Goal: Task Accomplishment & Management: Complete application form

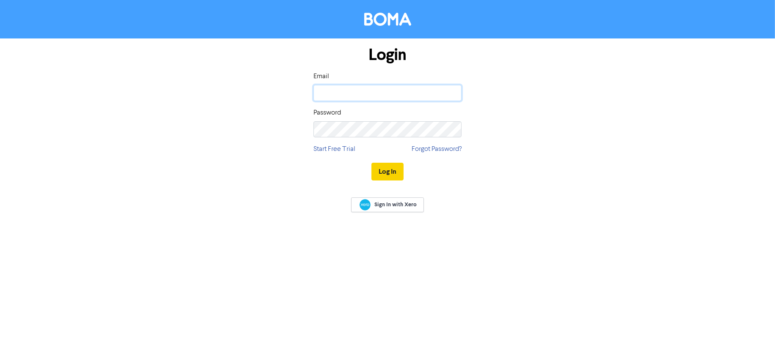
type input "jennifer@ijcfinance.co.uk"
click at [387, 172] on button "Log In" at bounding box center [387, 172] width 32 height 18
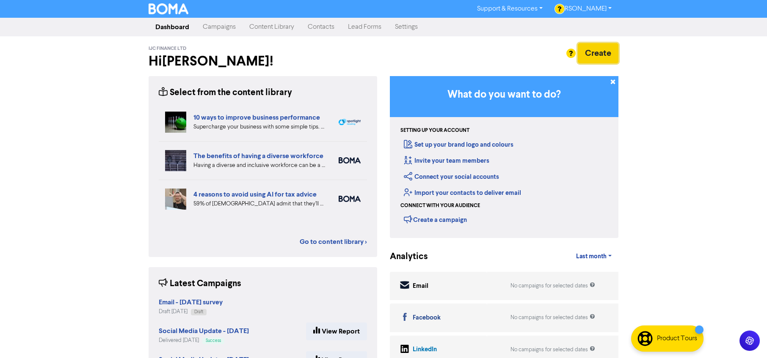
click at [600, 55] on button "Create" at bounding box center [597, 53] width 41 height 20
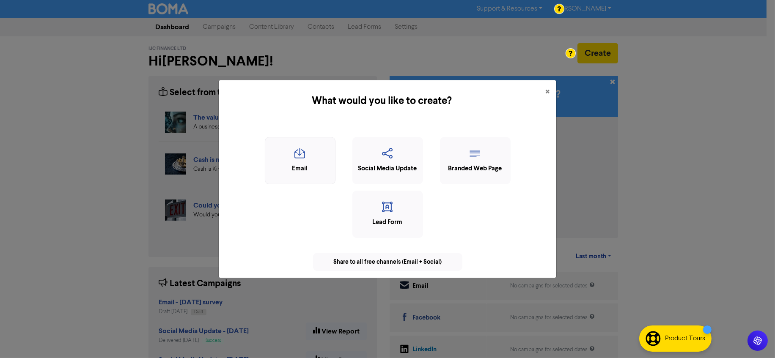
click at [303, 164] on div "Email" at bounding box center [299, 169] width 61 height 10
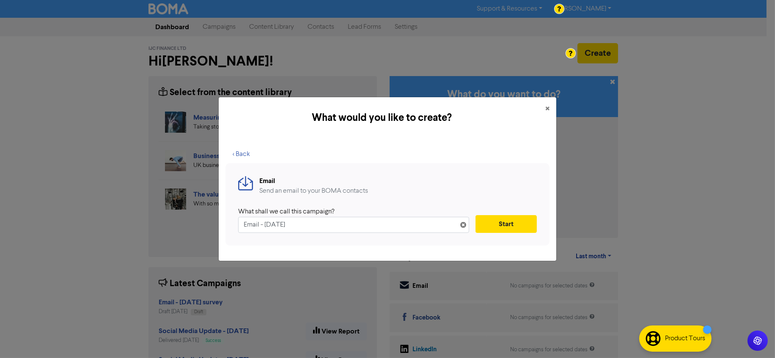
drag, startPoint x: 308, startPoint y: 224, endPoint x: 231, endPoint y: 222, distance: 77.0
click at [224, 222] on div "< Back Email Send an email to your BOMA contacts What shall we call this campai…" at bounding box center [388, 200] width 338 height 122
drag, startPoint x: 271, startPoint y: 225, endPoint x: 260, endPoint y: 223, distance: 10.7
click at [271, 225] on input "Email - 1st Oct. 2025" at bounding box center [353, 225] width 231 height 16
click at [261, 224] on input "Email - 1st Oct. 2025" at bounding box center [353, 225] width 231 height 16
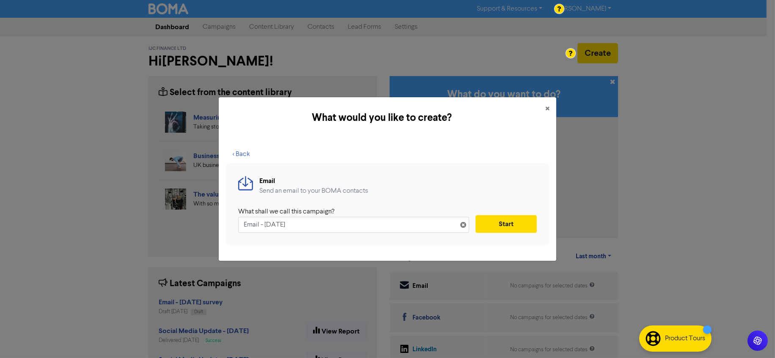
drag, startPoint x: 259, startPoint y: 224, endPoint x: 228, endPoint y: 222, distance: 30.5
click at [231, 223] on div "Email Send an email to your BOMA contacts What shall we call this campaign? Ema…" at bounding box center [387, 204] width 324 height 82
type input "Blog - 1st Oct. 2025"
click at [501, 228] on button "Start" at bounding box center [505, 224] width 61 height 18
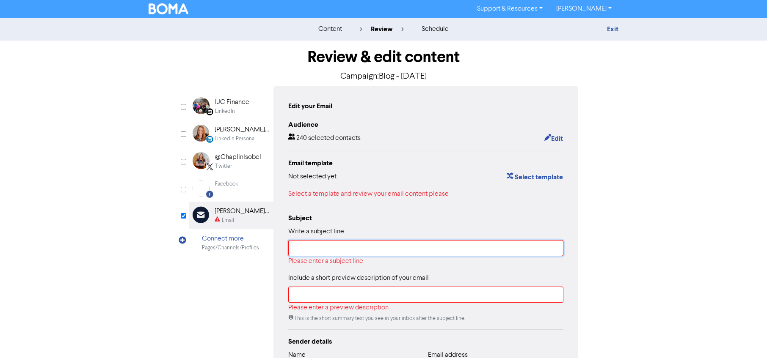
click at [409, 248] on input "text" at bounding box center [425, 248] width 275 height 16
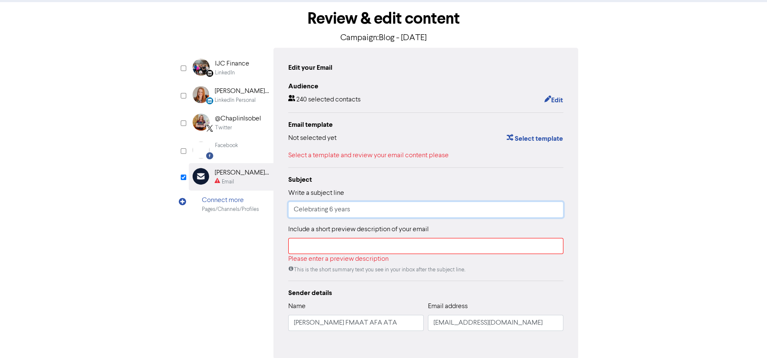
scroll to position [56, 0]
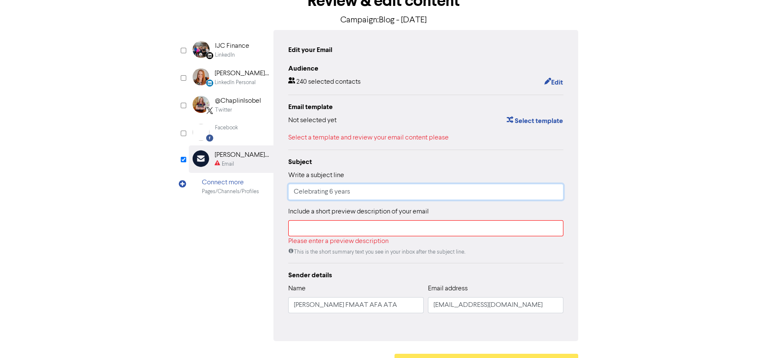
type input "Celebrating 6 years"
click at [418, 232] on input "text" at bounding box center [425, 228] width 275 height 16
click at [475, 227] on input "text" at bounding box center [425, 228] width 275 height 16
click at [301, 233] on input "text" at bounding box center [425, 228] width 275 height 16
click at [281, 207] on div "Edit your Email Audience 240 selected contacts Edit Email template Not selected…" at bounding box center [425, 185] width 305 height 311
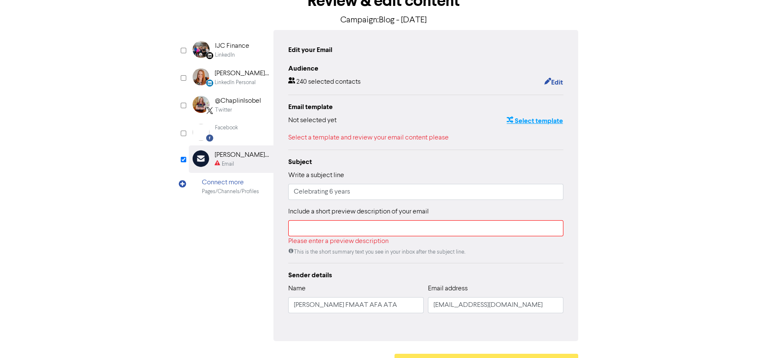
click at [530, 115] on button "Select template" at bounding box center [534, 120] width 57 height 11
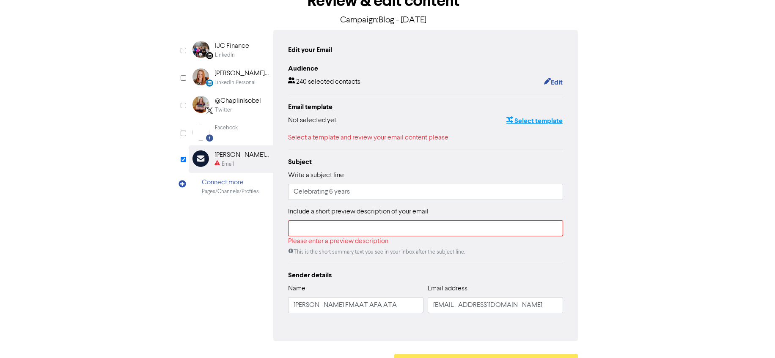
scroll to position [0, 0]
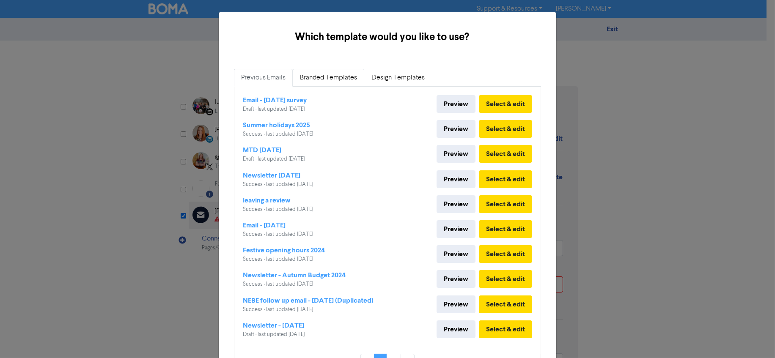
click at [322, 78] on link "Branded Templates" at bounding box center [328, 78] width 71 height 18
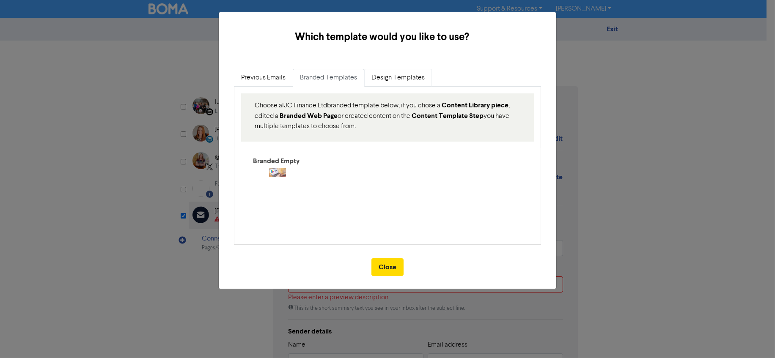
click at [387, 73] on link "Design Templates" at bounding box center [398, 78] width 68 height 18
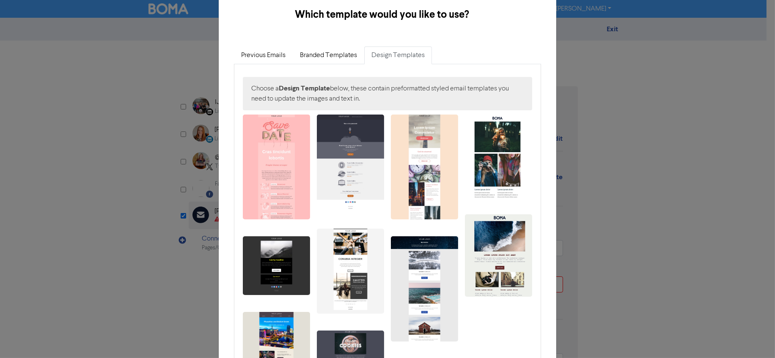
scroll to position [57, 0]
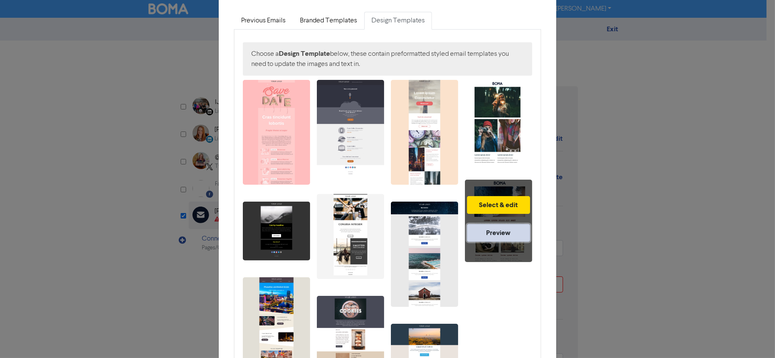
click at [497, 234] on link "Preview" at bounding box center [498, 233] width 63 height 18
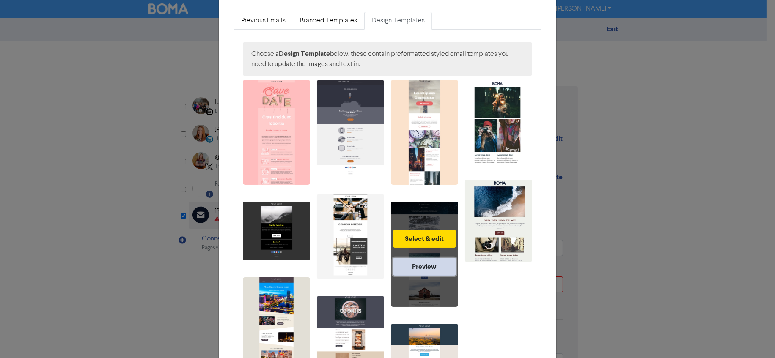
click at [424, 267] on link "Preview" at bounding box center [424, 267] width 63 height 18
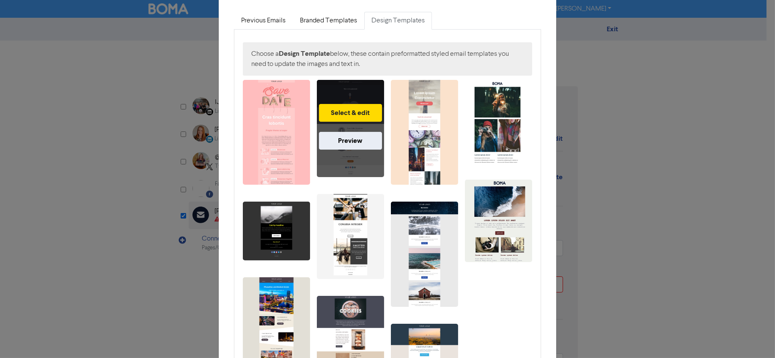
click at [355, 123] on div "Select & edit Preview" at bounding box center [350, 128] width 67 height 97
click at [353, 143] on link "Preview" at bounding box center [350, 141] width 63 height 18
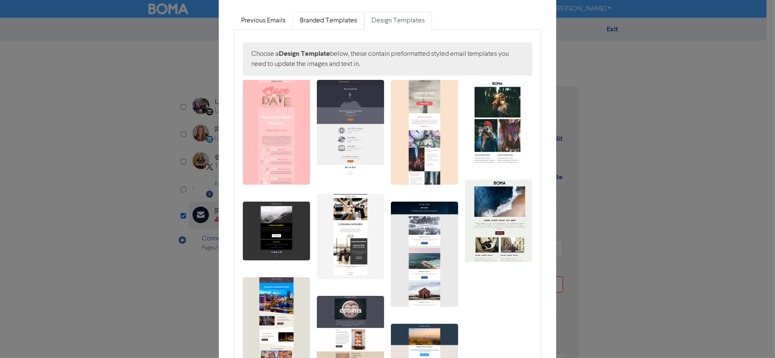
click at [333, 25] on link "Branded Templates" at bounding box center [328, 21] width 71 height 18
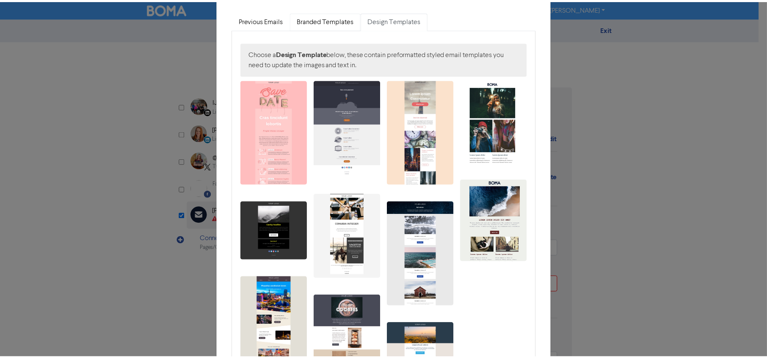
scroll to position [0, 0]
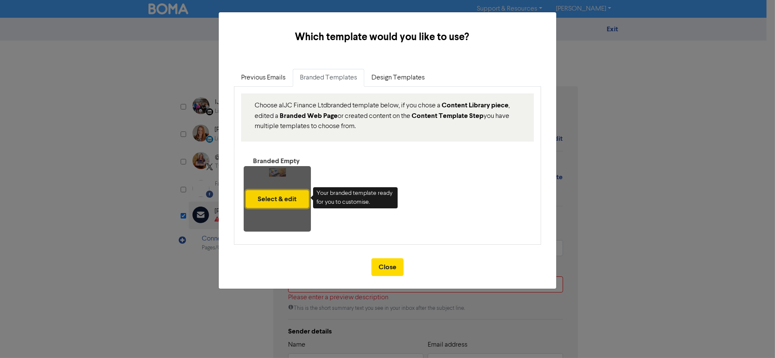
click at [276, 199] on button "Select & edit" at bounding box center [277, 199] width 63 height 18
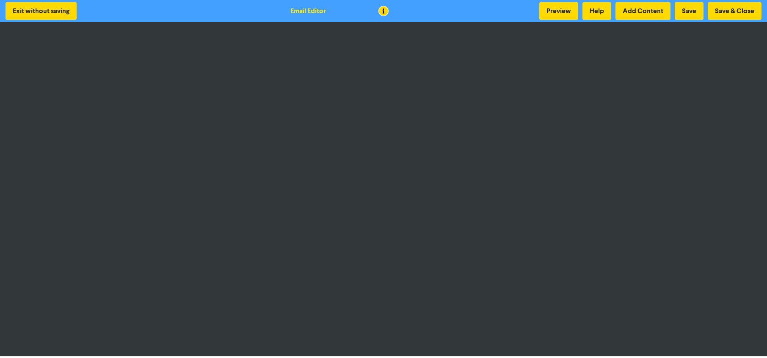
scroll to position [1, 0]
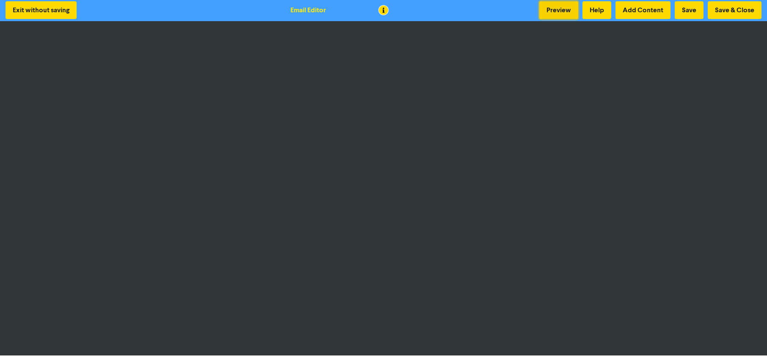
click at [562, 12] on button "Preview" at bounding box center [558, 10] width 39 height 18
click at [740, 5] on button "Save & Close" at bounding box center [734, 10] width 54 height 18
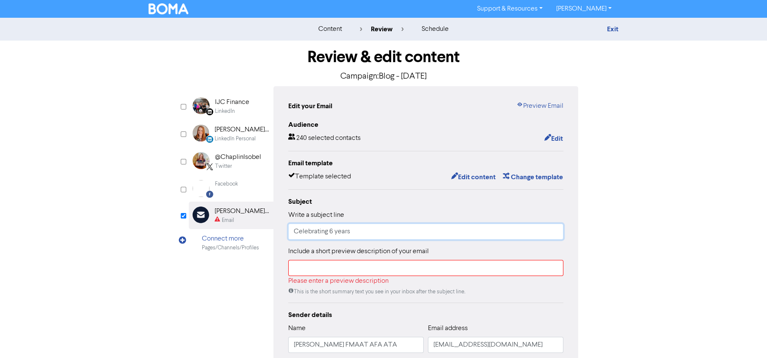
click at [293, 233] on input "Celebrating 6 years" at bounding box center [425, 232] width 275 height 16
type input "IJC Celebrating 6 years"
click at [340, 268] on input "text" at bounding box center [425, 268] width 275 height 16
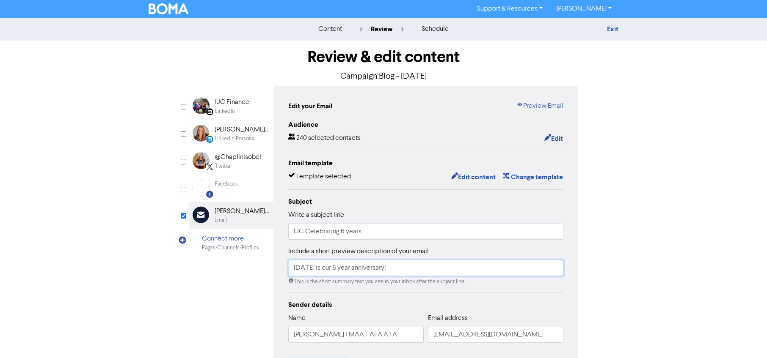
type input "4th October is our 6 year anniversary!"
click at [499, 297] on div "Audience 240 selected contacts Edit Email template Template selected Edit conte…" at bounding box center [425, 275] width 275 height 311
click at [476, 176] on button "Edit content" at bounding box center [473, 177] width 45 height 11
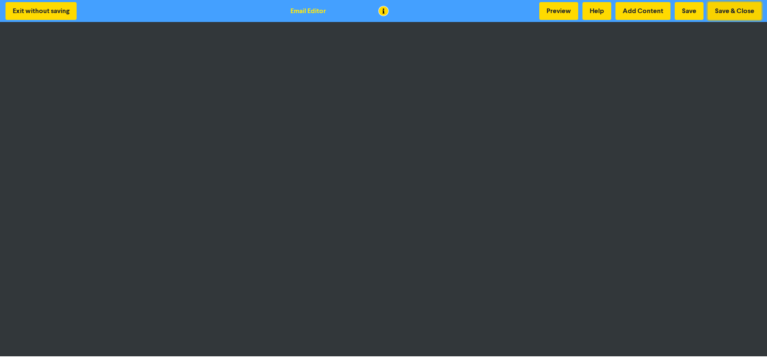
click at [736, 9] on button "Save & Close" at bounding box center [734, 11] width 54 height 18
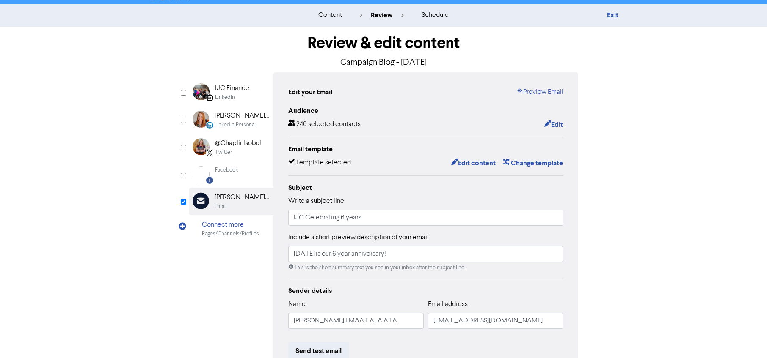
scroll to position [12, 0]
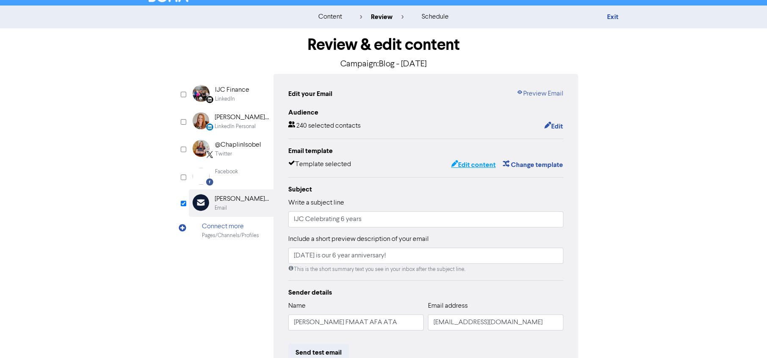
click at [476, 164] on button "Edit content" at bounding box center [473, 164] width 45 height 11
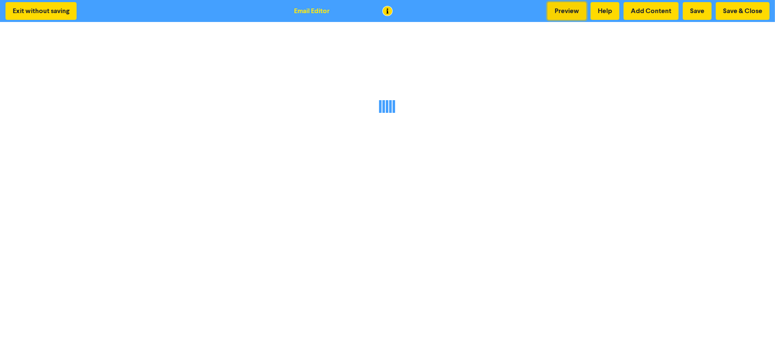
click at [566, 10] on button "Preview" at bounding box center [566, 11] width 39 height 18
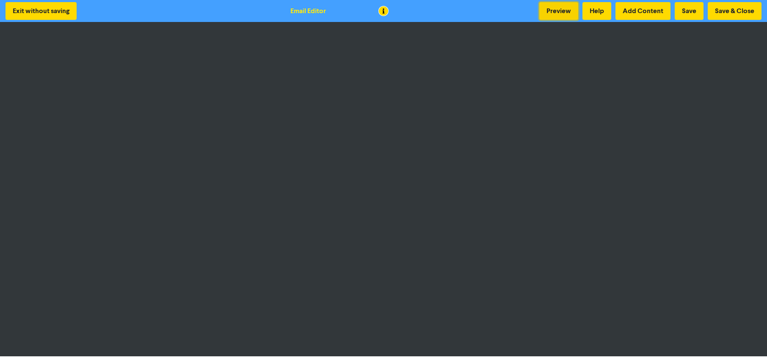
click at [555, 8] on button "Preview" at bounding box center [558, 11] width 39 height 18
click at [735, 11] on button "Save & Close" at bounding box center [734, 11] width 54 height 18
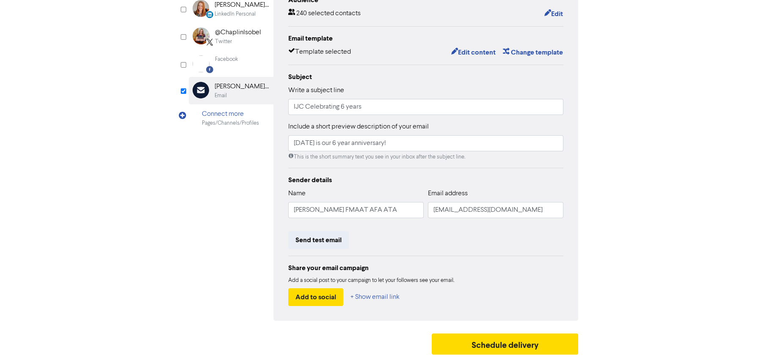
scroll to position [125, 0]
click at [517, 343] on button "Schedule delivery" at bounding box center [504, 343] width 146 height 21
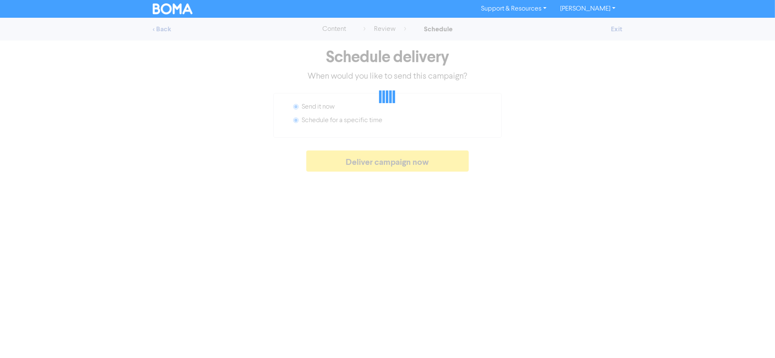
radio input "false"
radio input "true"
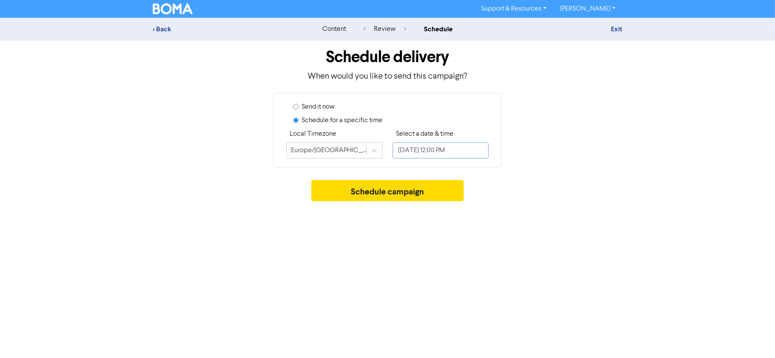
click at [415, 153] on input "October 2, 2025 12:00 PM" at bounding box center [441, 151] width 96 height 16
select select "9"
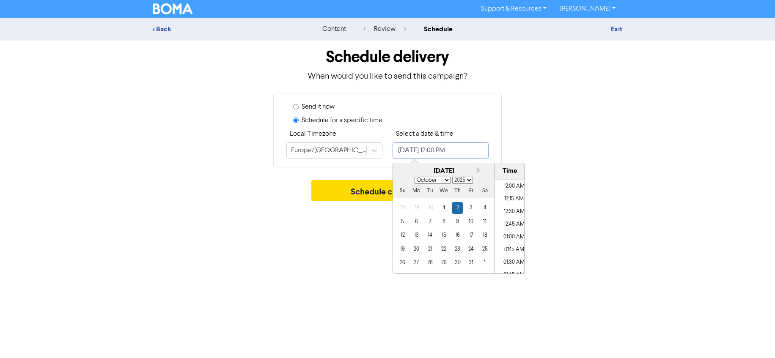
scroll to position [569, 0]
click at [471, 212] on div "3" at bounding box center [470, 207] width 11 height 11
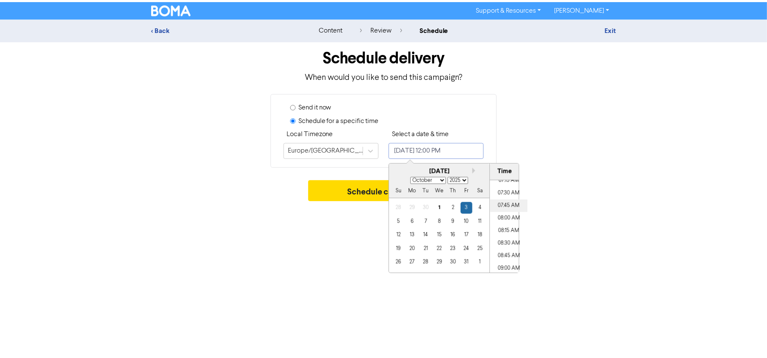
scroll to position [399, 0]
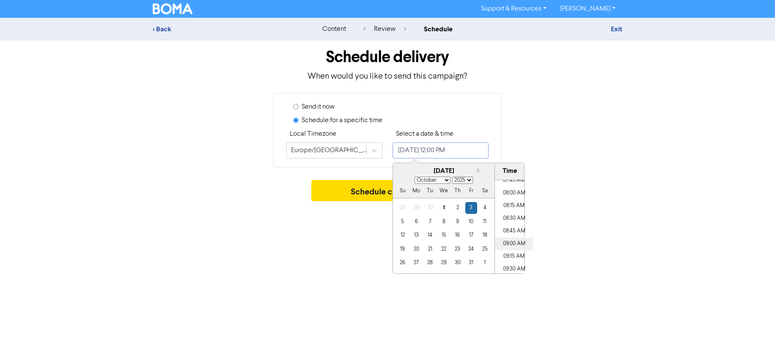
click at [509, 244] on li "09:00 AM" at bounding box center [514, 244] width 38 height 13
click at [504, 257] on li "09:15 AM" at bounding box center [514, 256] width 38 height 13
type input "October 3, 2025 9:15 AM"
click at [604, 223] on div "Support & Resources Video Tutorials FAQ & Guides Marketing Education Jennifer S…" at bounding box center [387, 179] width 775 height 358
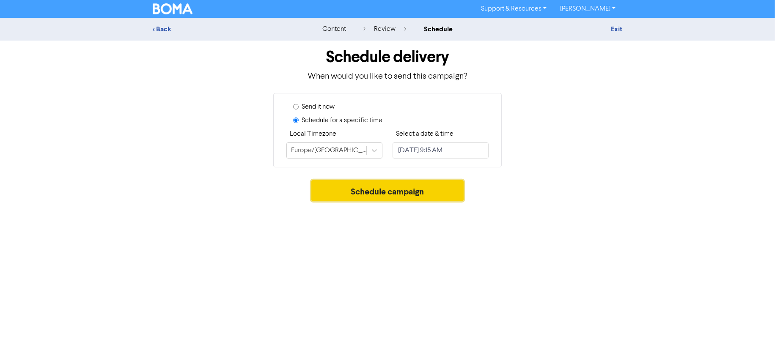
click at [392, 197] on button "Schedule campaign" at bounding box center [387, 190] width 153 height 21
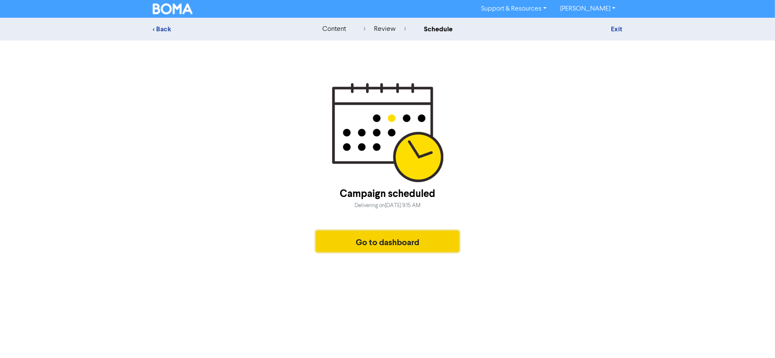
click at [392, 242] on button "Go to dashboard" at bounding box center [387, 241] width 143 height 21
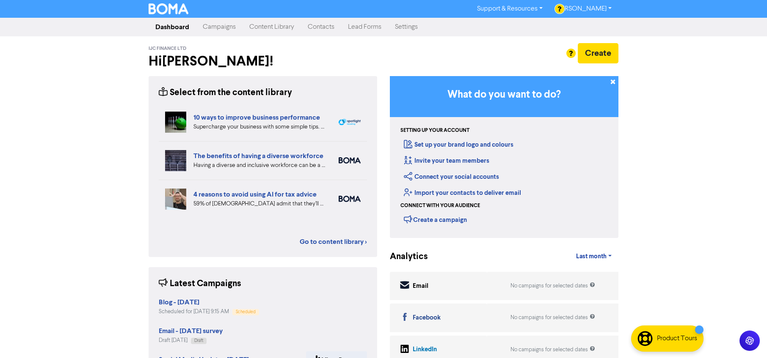
click at [321, 29] on link "Contacts" at bounding box center [321, 27] width 40 height 17
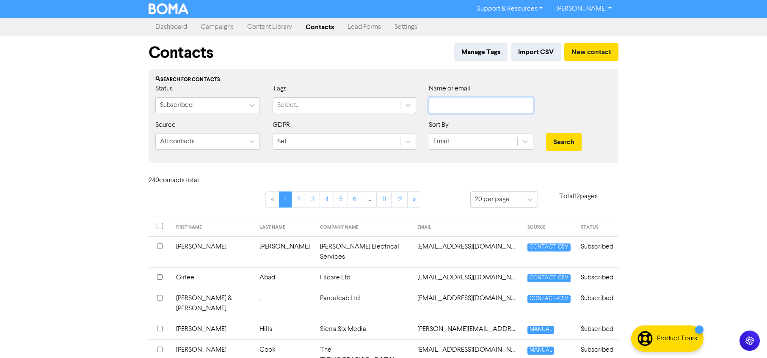
click at [456, 105] on input "text" at bounding box center [481, 105] width 104 height 16
click at [546, 133] on button "Search" at bounding box center [564, 142] width 36 height 18
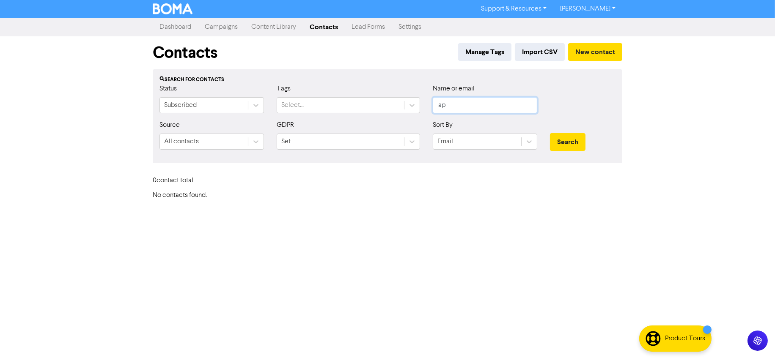
type input "a"
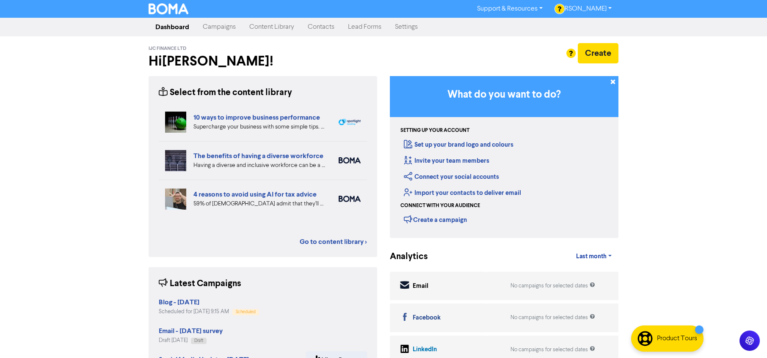
click at [322, 27] on link "Contacts" at bounding box center [321, 27] width 40 height 17
